Goal: Transaction & Acquisition: Purchase product/service

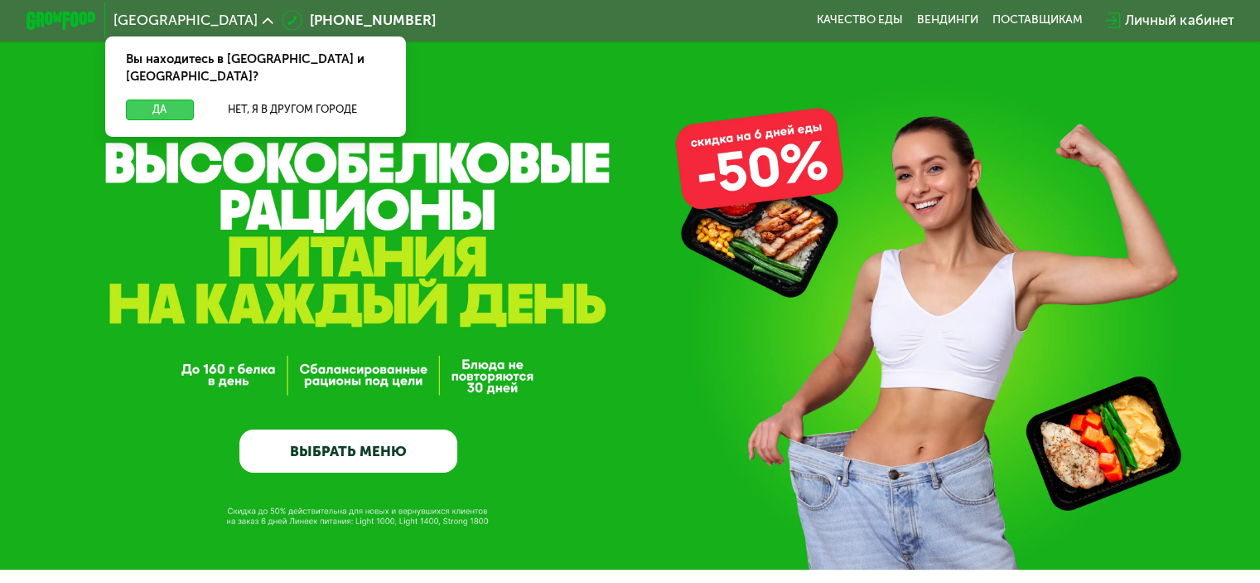
click at [162, 99] on button "Да" at bounding box center [159, 109] width 67 height 21
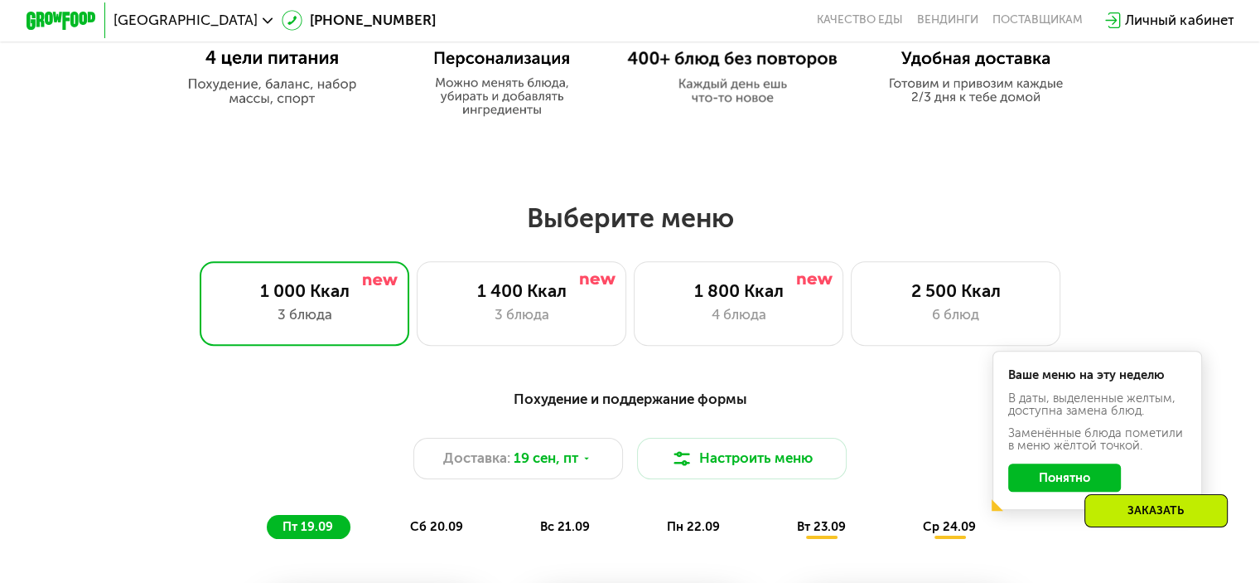
scroll to position [1077, 0]
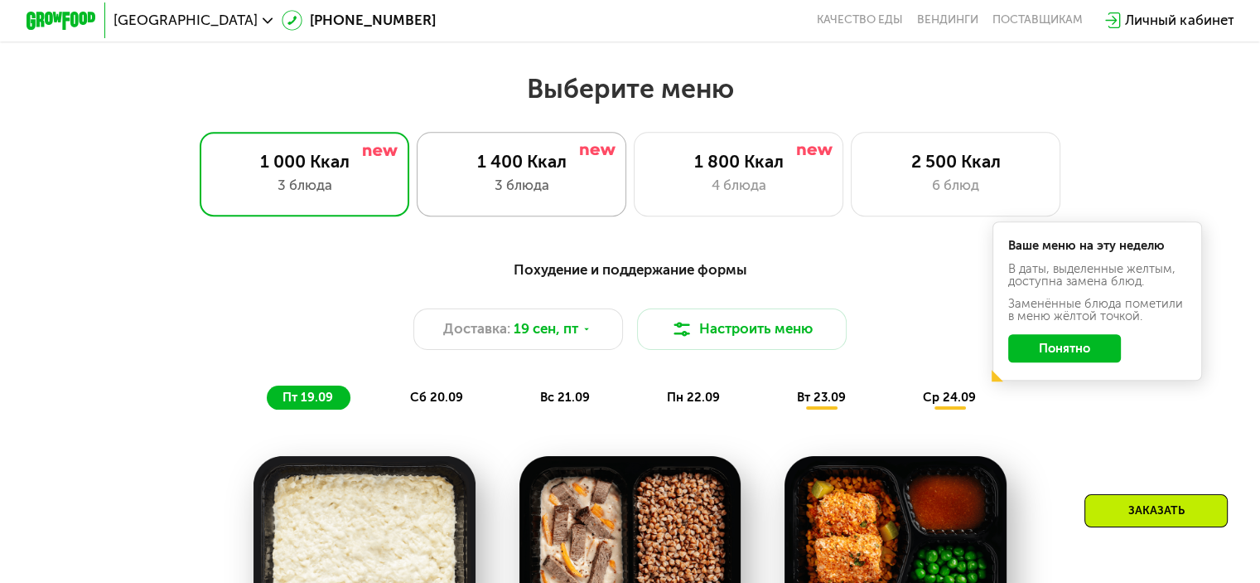
click at [537, 196] on div "3 блюда" at bounding box center [521, 185] width 173 height 21
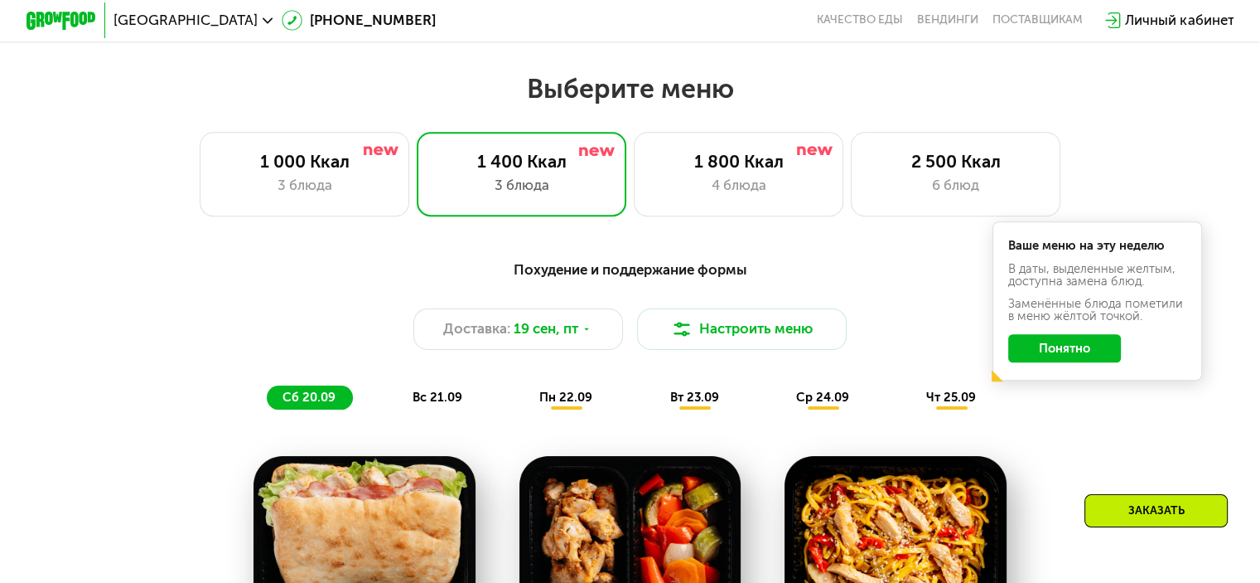
click at [1067, 361] on button "Понятно" at bounding box center [1064, 348] width 113 height 28
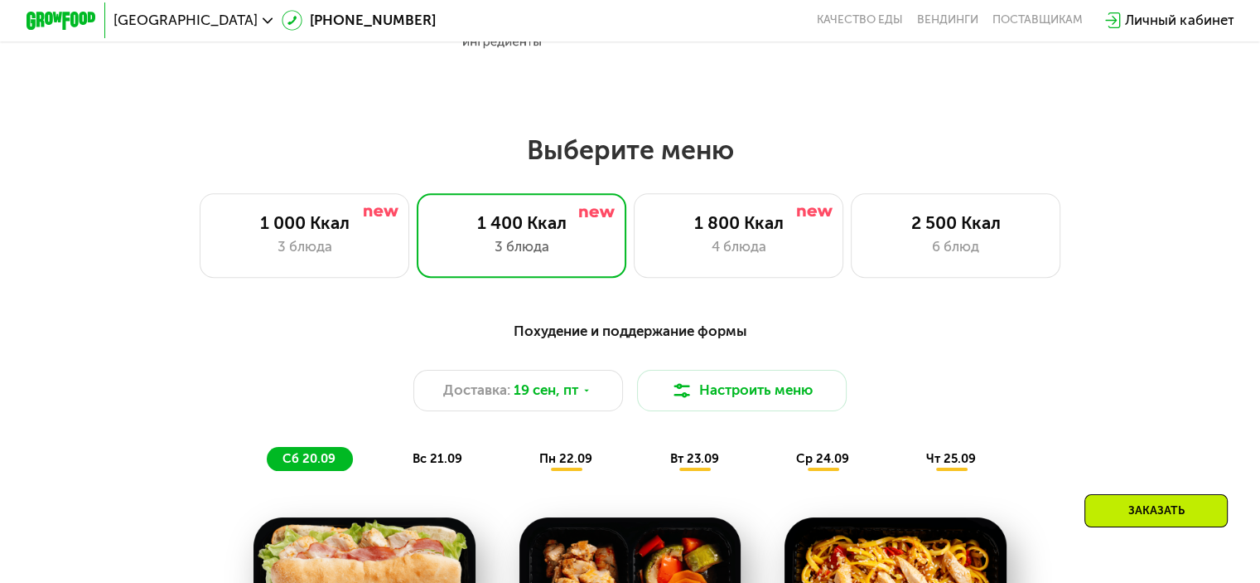
scroll to position [994, 0]
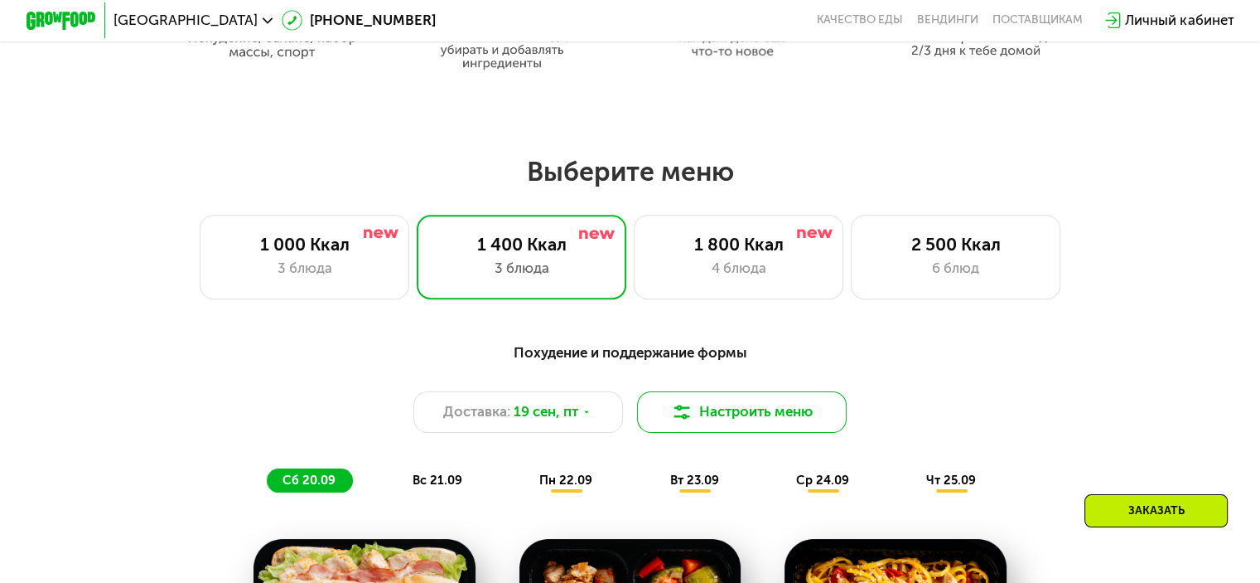
click at [739, 424] on button "Настроить меню" at bounding box center [742, 412] width 210 height 42
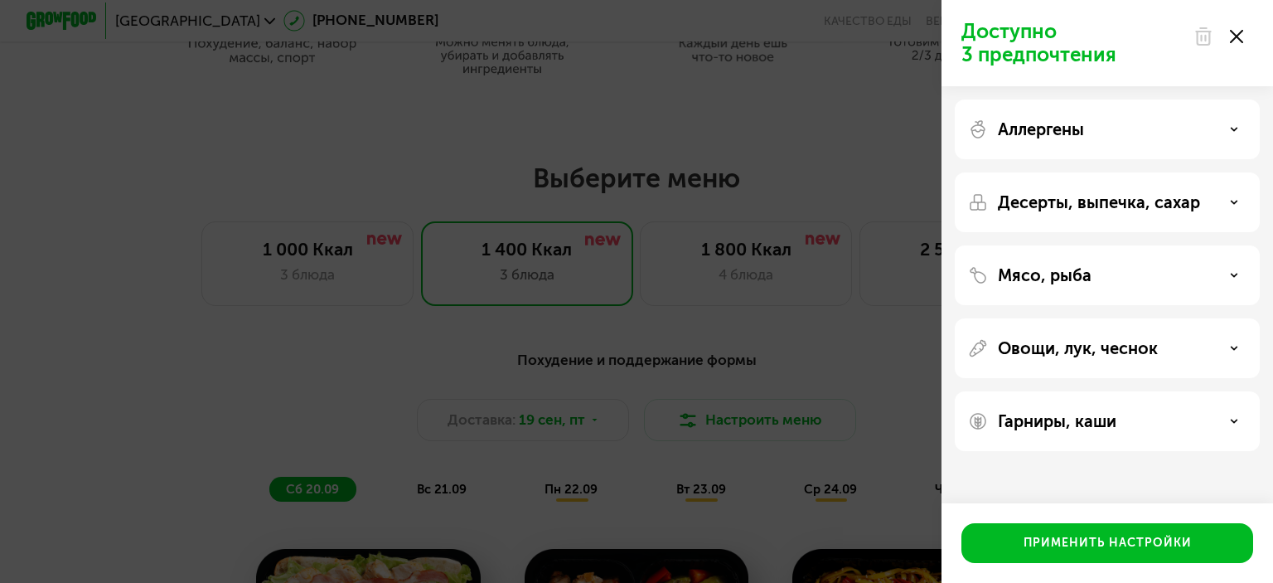
click at [1241, 30] on icon at bounding box center [1236, 36] width 13 height 13
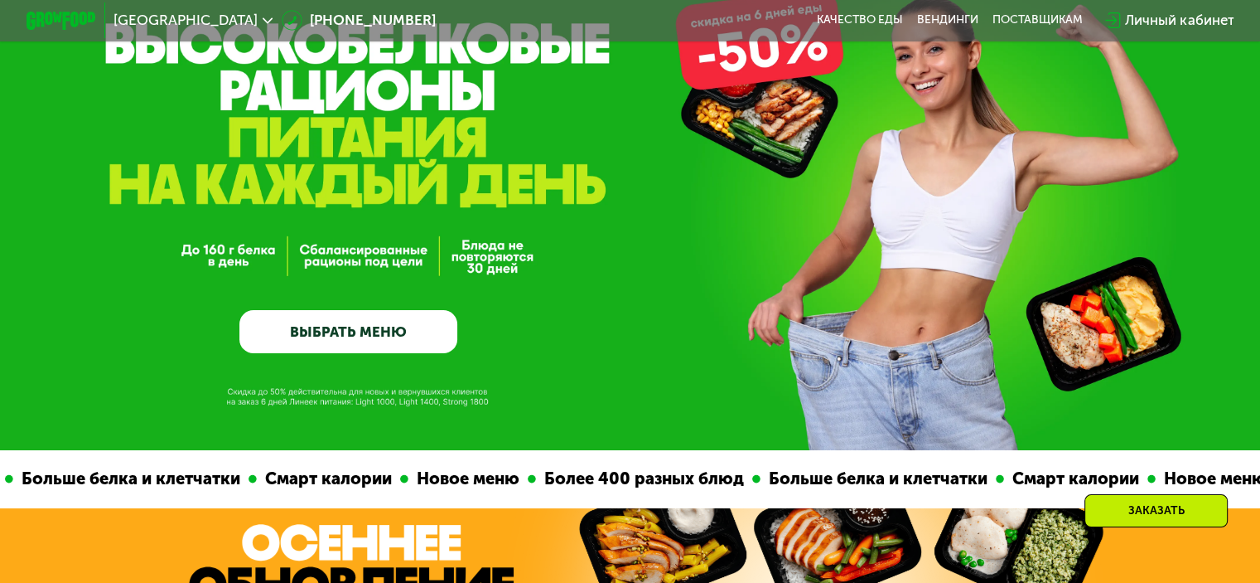
scroll to position [83, 0]
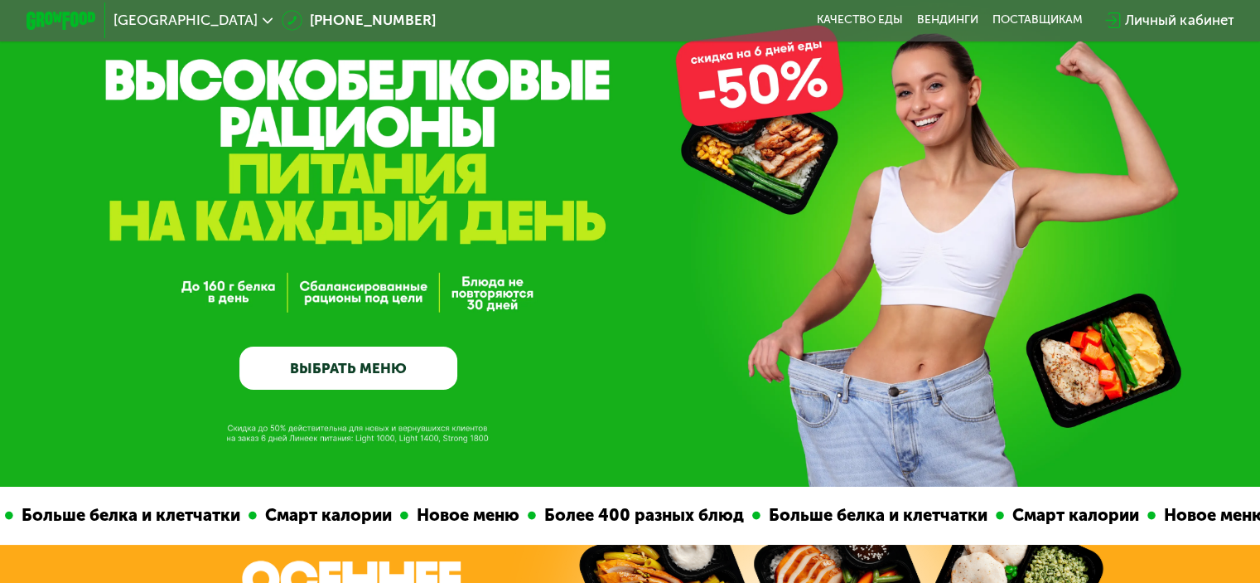
click at [370, 382] on link "ВЫБРАТЬ МЕНЮ" at bounding box center [348, 368] width 218 height 44
click at [347, 370] on link "ВЫБРАТЬ МЕНЮ" at bounding box center [348, 368] width 218 height 44
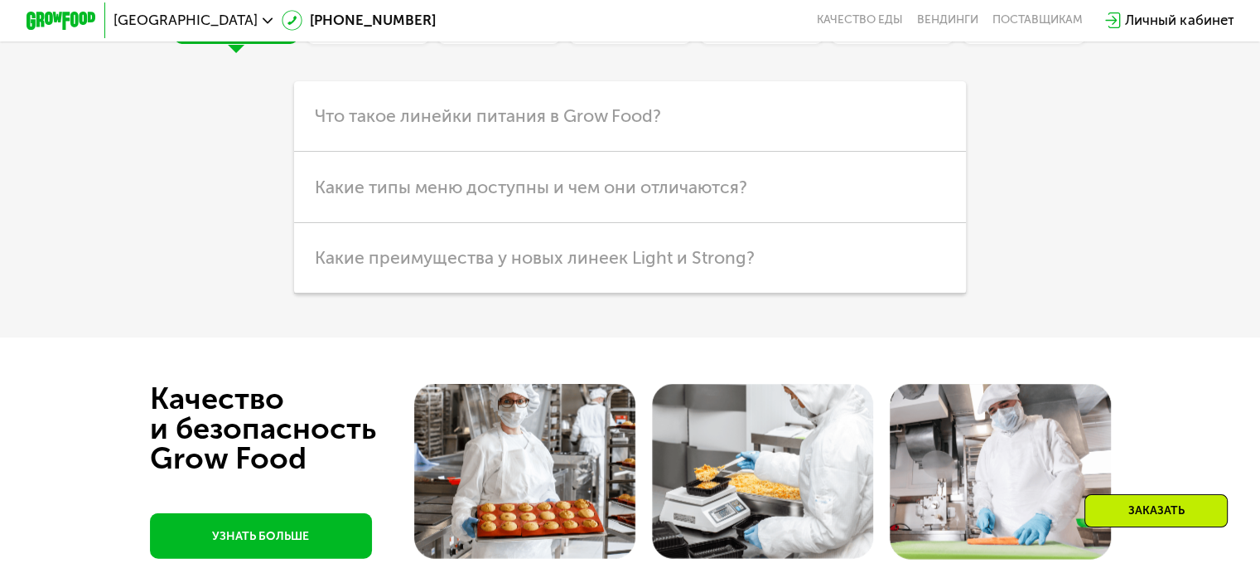
scroll to position [3729, 0]
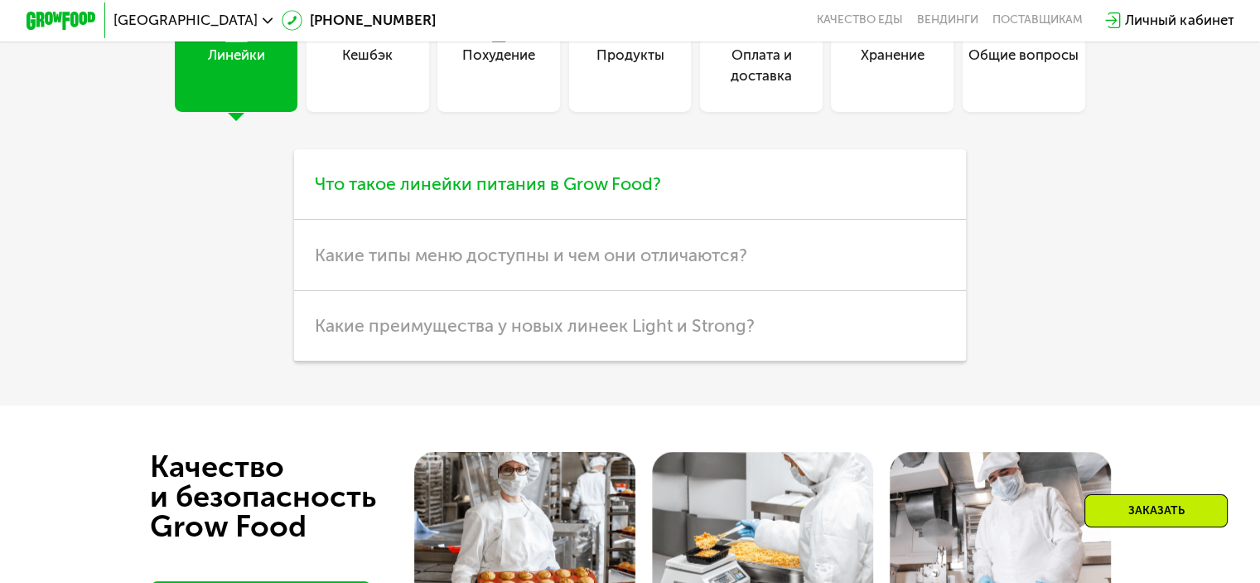
click at [553, 194] on span "Что такое линейки питания в Grow Food?" at bounding box center [488, 183] width 346 height 21
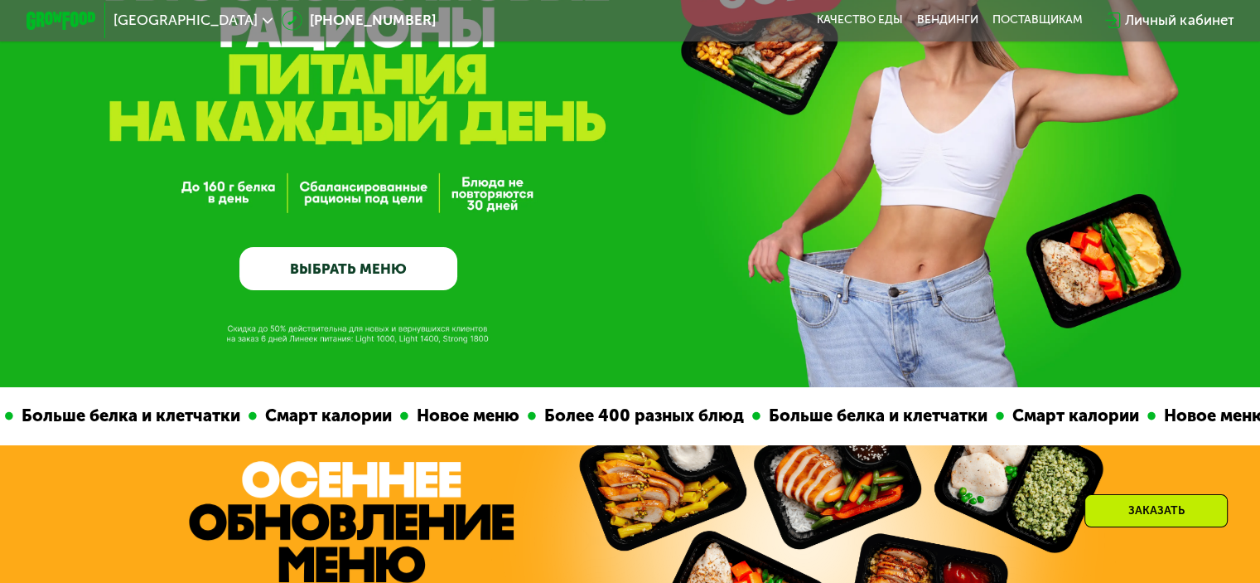
scroll to position [83, 0]
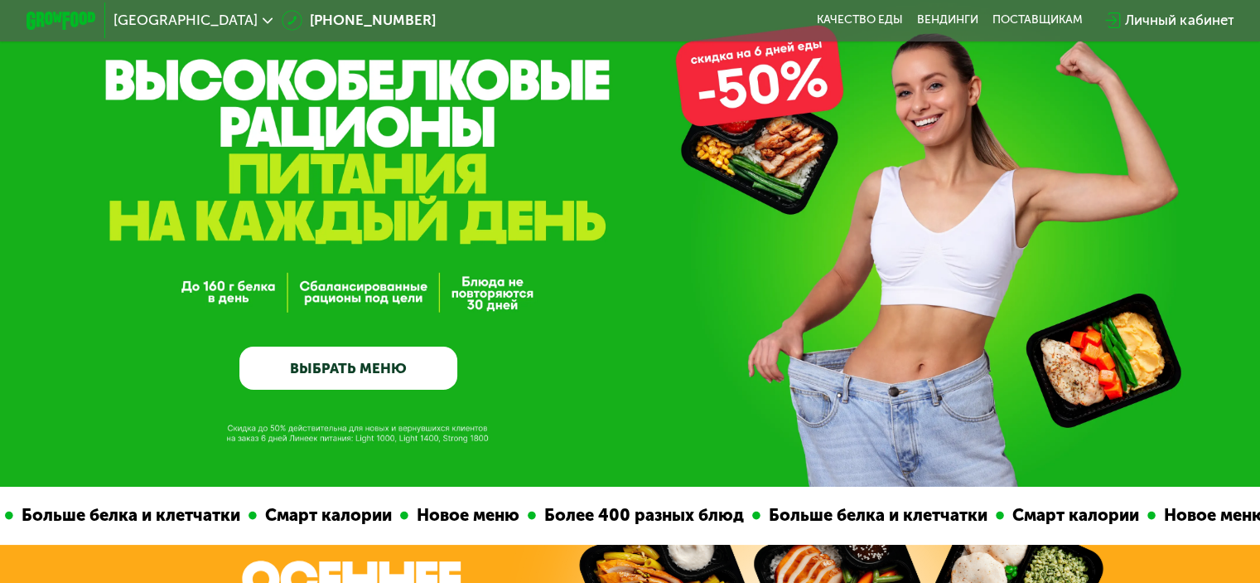
click at [406, 374] on link "ВЫБРАТЬ МЕНЮ" at bounding box center [348, 368] width 218 height 44
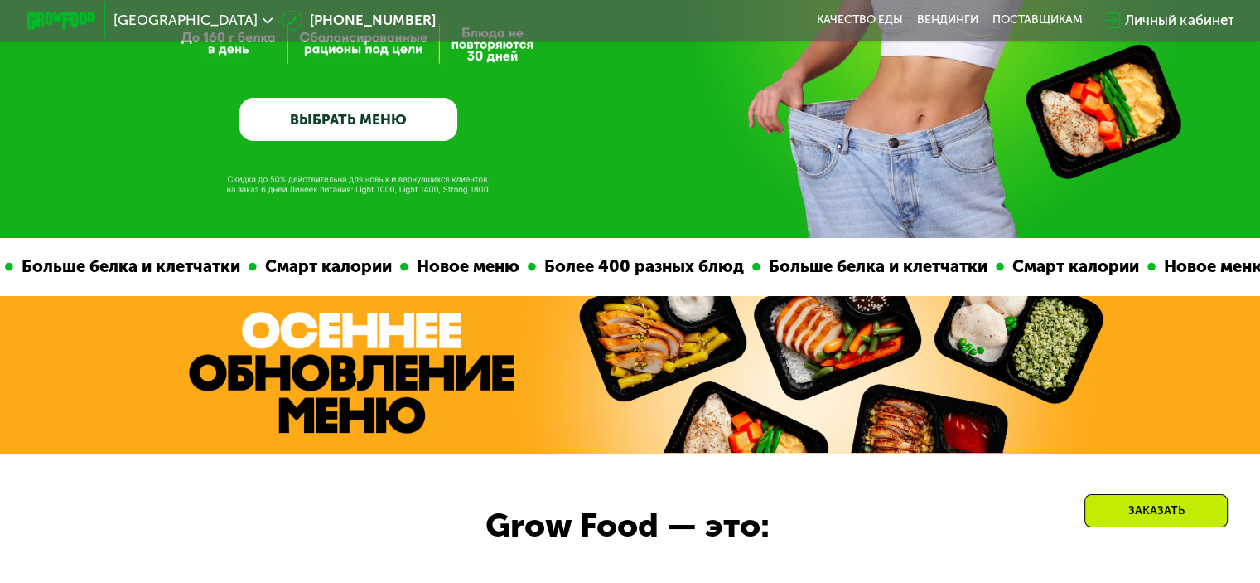
click at [336, 120] on link "ВЫБРАТЬ МЕНЮ" at bounding box center [348, 120] width 218 height 44
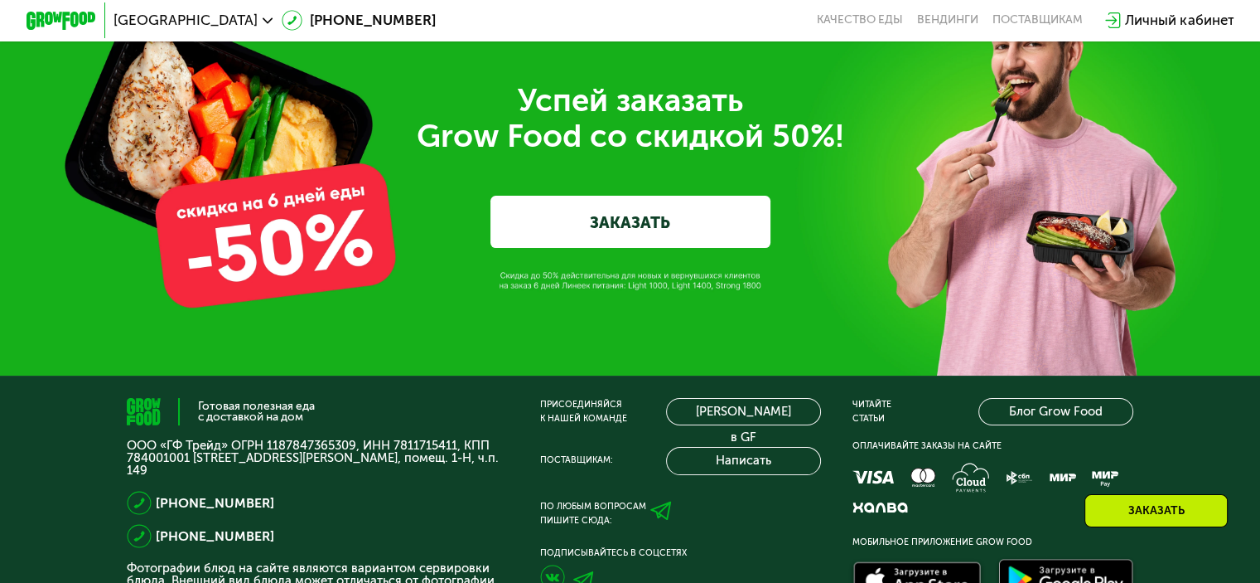
scroll to position [5289, 0]
